Goal: Task Accomplishment & Management: Manage account settings

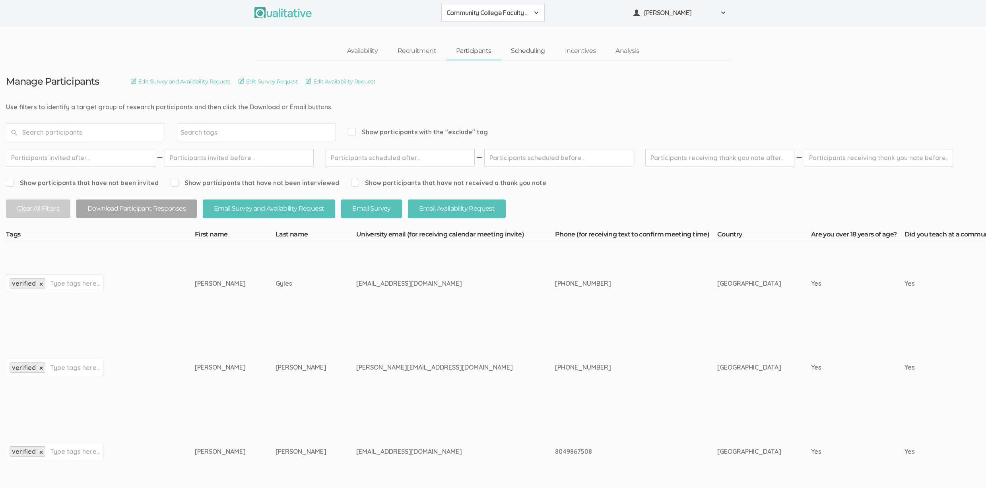
click at [537, 55] on link "Scheduling" at bounding box center [528, 51] width 54 height 17
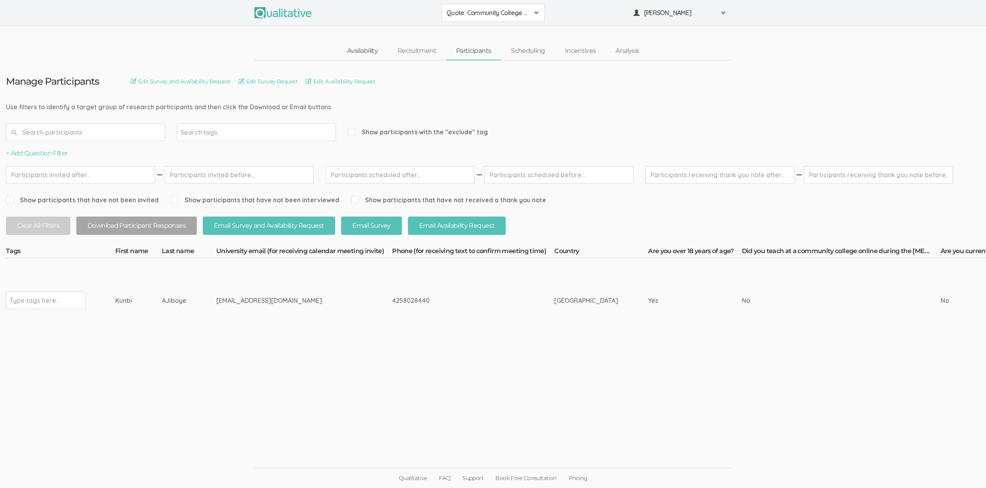
click at [352, 51] on link "Availability" at bounding box center [362, 51] width 51 height 17
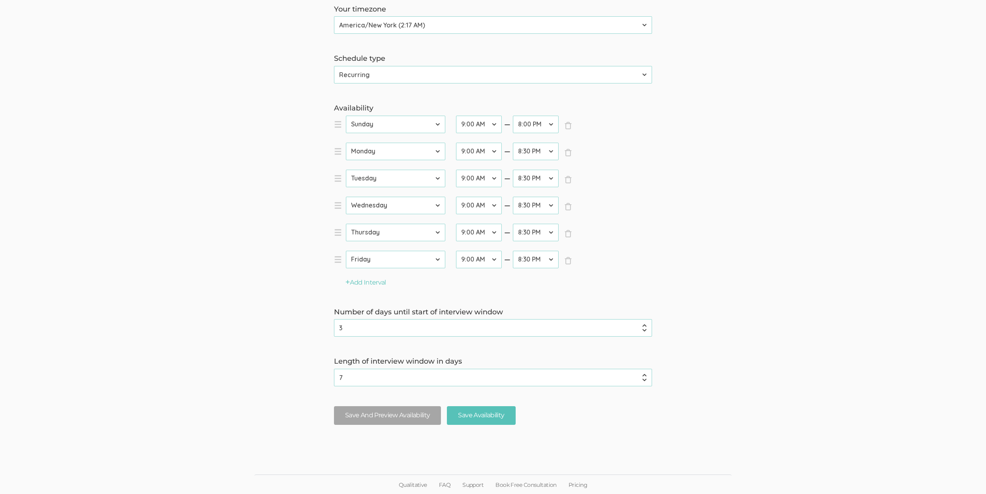
scroll to position [152, 0]
type input "2"
click at [646, 330] on input "2" at bounding box center [493, 328] width 318 height 18
click at [486, 415] on input "Save Availability" at bounding box center [481, 415] width 68 height 19
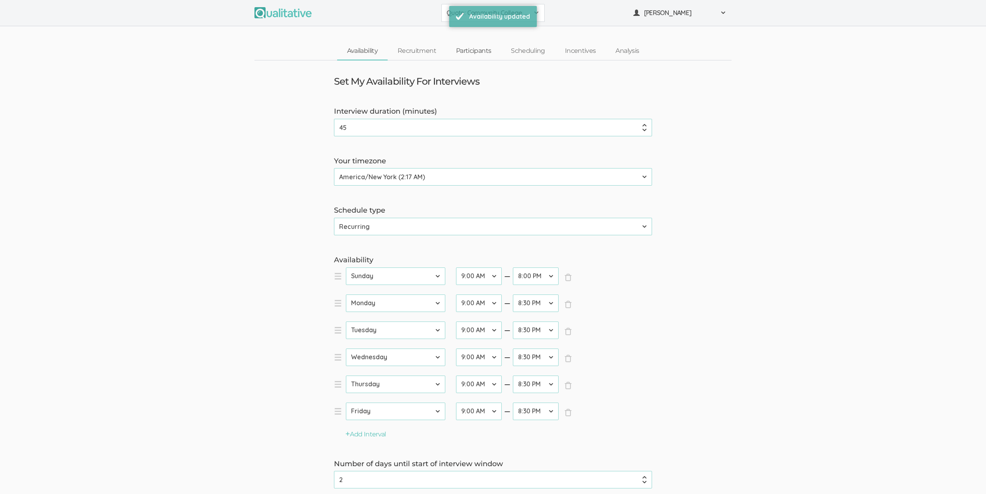
click at [484, 53] on link "Participants" at bounding box center [473, 51] width 55 height 17
